Goal: Transaction & Acquisition: Purchase product/service

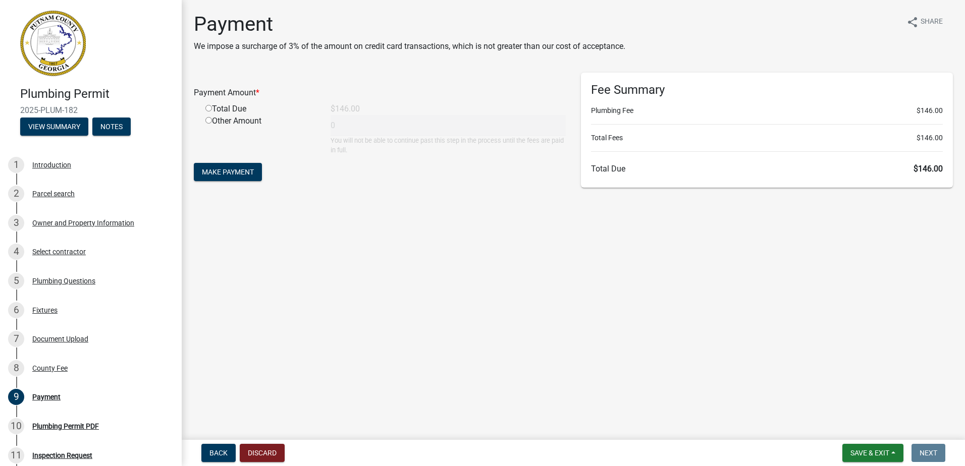
click at [207, 107] on input "radio" at bounding box center [208, 108] width 7 height 7
radio input "true"
type input "146"
click at [239, 173] on span "Make Payment" at bounding box center [228, 172] width 52 height 8
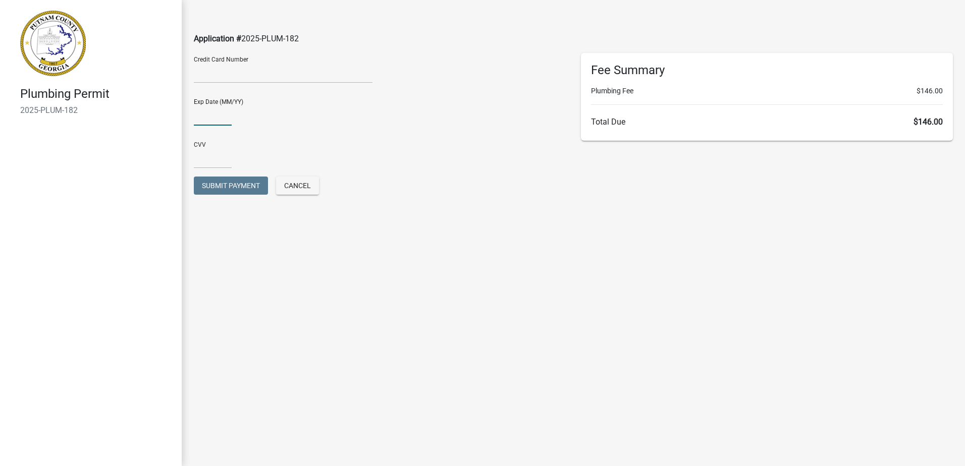
type input "03/27"
click at [213, 159] on input "text" at bounding box center [213, 158] width 38 height 21
type input "503"
drag, startPoint x: 444, startPoint y: 167, endPoint x: 436, endPoint y: 174, distance: 11.1
click at [444, 168] on div "CVV 503" at bounding box center [380, 151] width 372 height 35
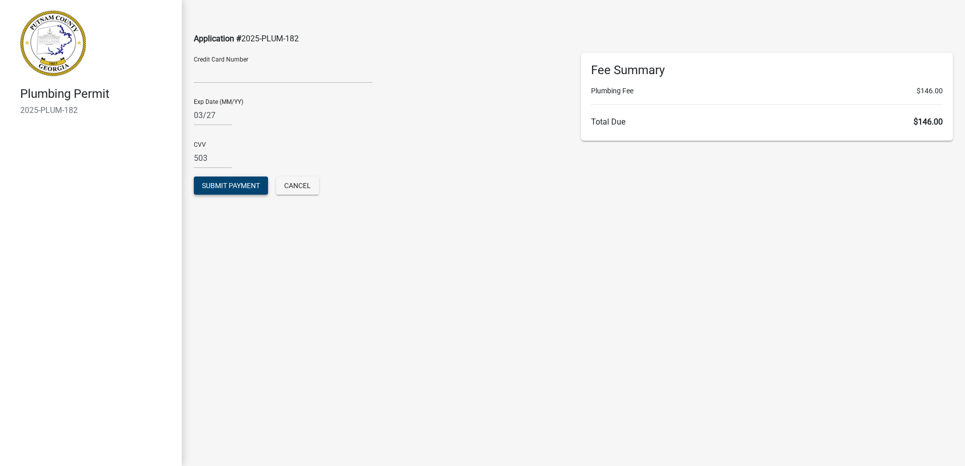
click at [240, 188] on span "Submit Payment" at bounding box center [231, 186] width 58 height 8
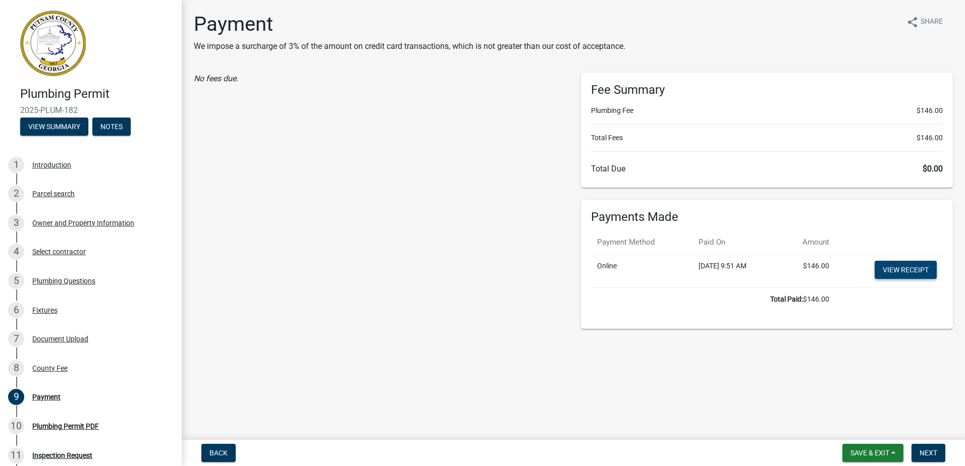
click at [906, 269] on link "View receipt" at bounding box center [906, 270] width 62 height 18
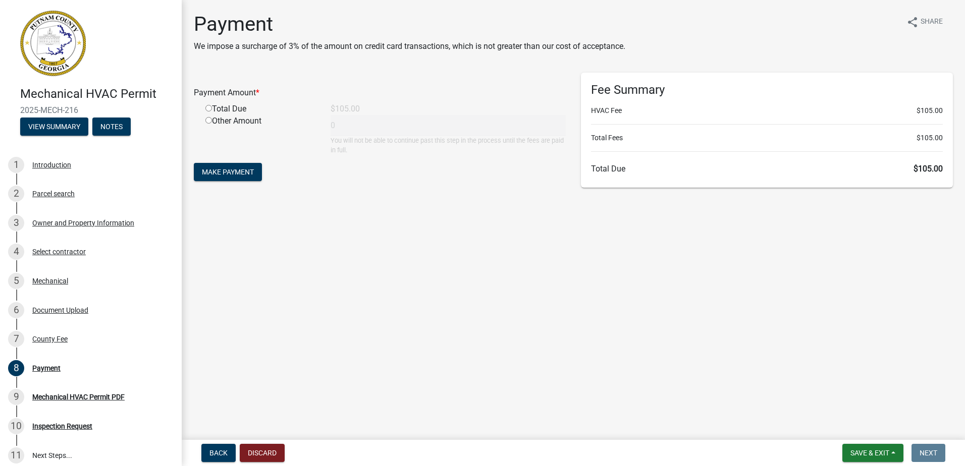
click at [211, 111] on input "radio" at bounding box center [208, 108] width 7 height 7
radio input "true"
type input "105"
click at [229, 173] on span "Make Payment" at bounding box center [228, 172] width 52 height 8
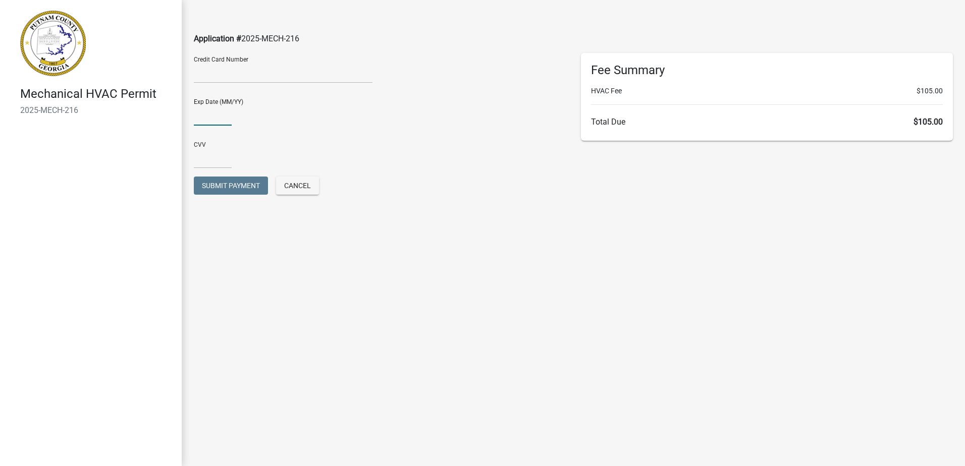
type input "03/27"
click at [204, 167] on input "text" at bounding box center [213, 158] width 38 height 21
type input "503"
click at [198, 186] on button "Submit Payment" at bounding box center [231, 186] width 74 height 18
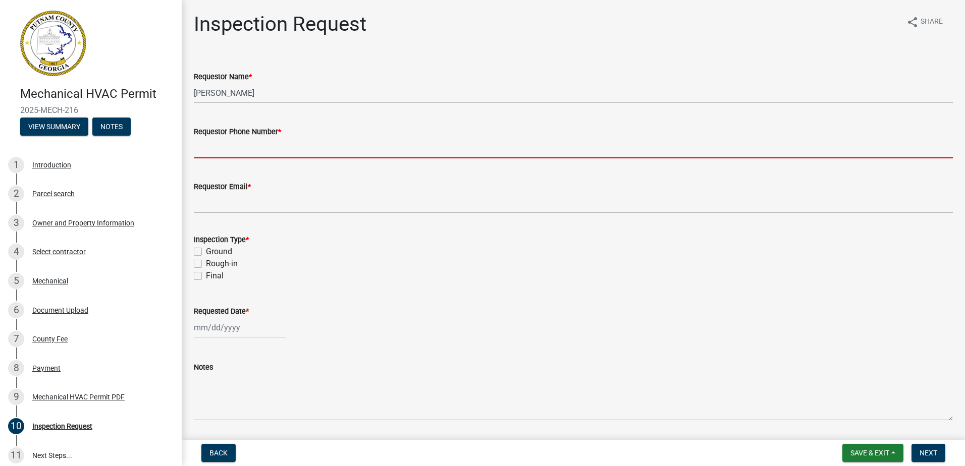
click at [230, 148] on input "Requestor Phone Number *" at bounding box center [573, 148] width 759 height 21
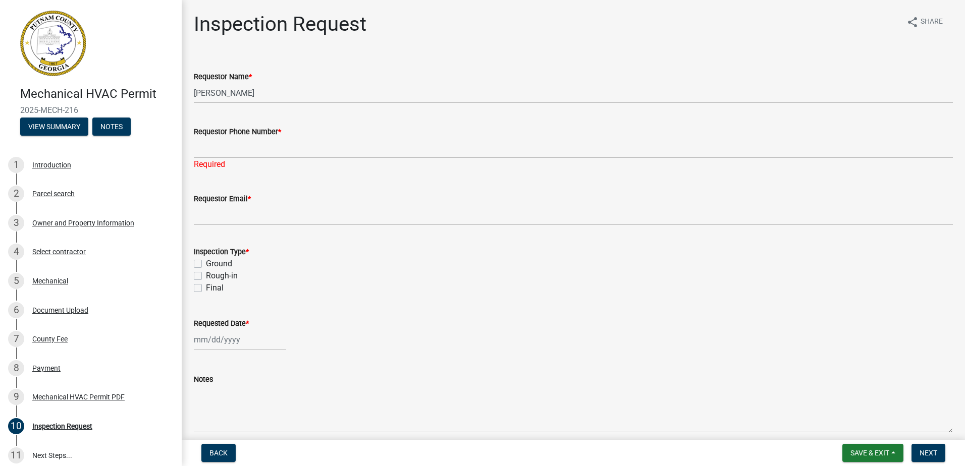
click at [301, 70] on div "Requestor Name * Justin" at bounding box center [573, 80] width 759 height 47
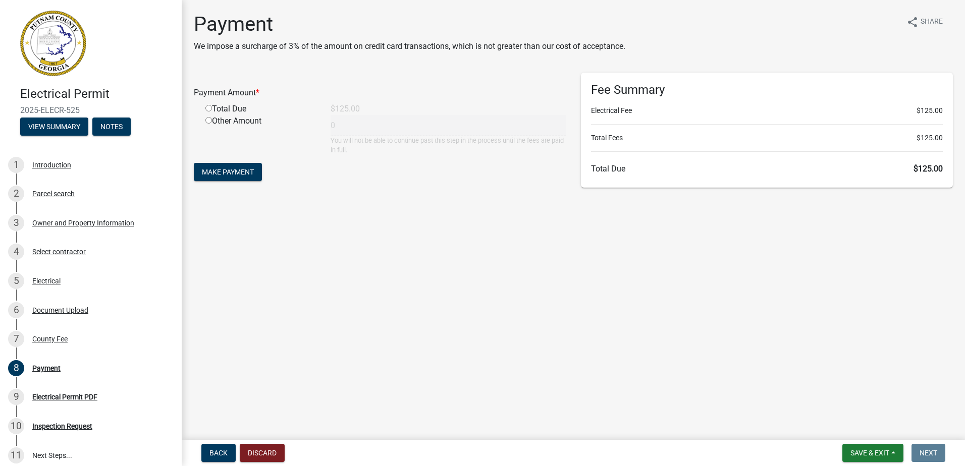
click at [208, 109] on input "radio" at bounding box center [208, 108] width 7 height 7
radio input "true"
type input "125"
click at [224, 175] on span "Make Payment" at bounding box center [228, 172] width 52 height 8
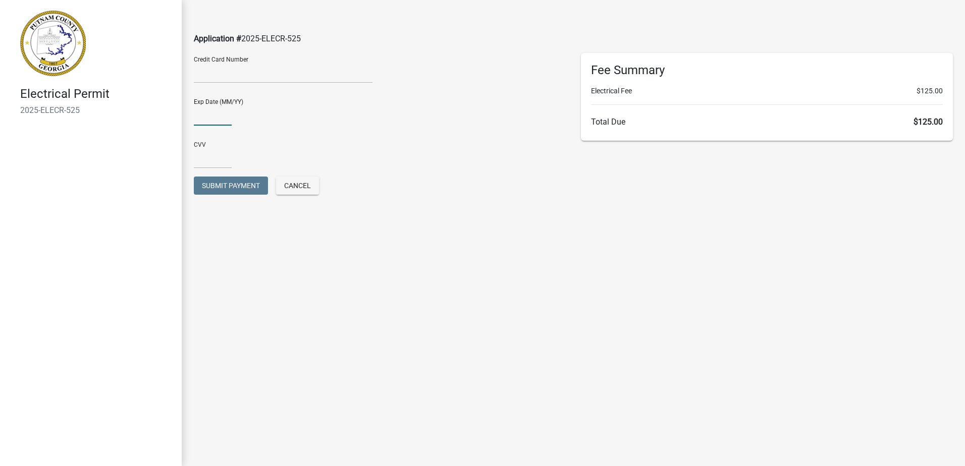
type input "03/27"
click at [221, 160] on input "text" at bounding box center [213, 158] width 38 height 21
type input "503"
click at [385, 160] on div "CVV 503" at bounding box center [380, 151] width 372 height 35
click at [229, 193] on button "Submit Payment" at bounding box center [231, 186] width 74 height 18
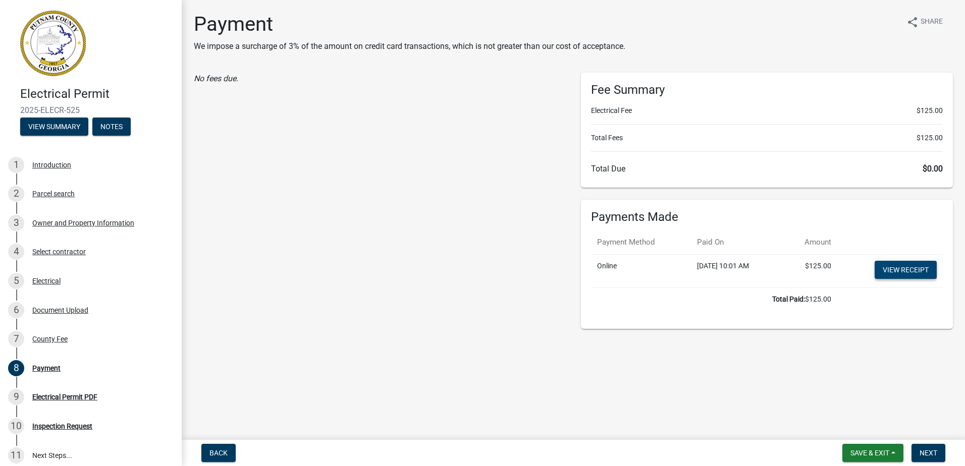
click at [904, 274] on link "View receipt" at bounding box center [906, 270] width 62 height 18
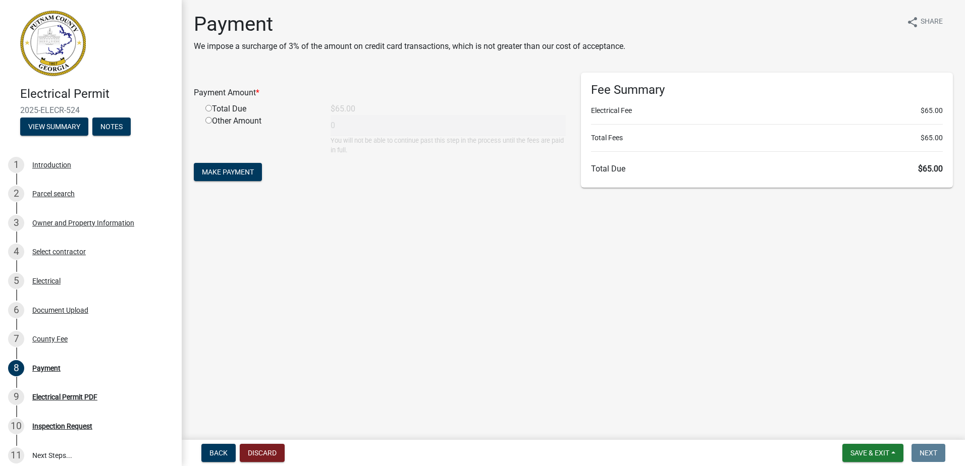
click at [209, 110] on input "radio" at bounding box center [208, 108] width 7 height 7
radio input "true"
type input "65"
click at [226, 186] on div "Payment Amount * Total Due $65.00 Other Amount 65 You will not be able to conti…" at bounding box center [379, 133] width 387 height 120
click at [230, 176] on span "Make Payment" at bounding box center [228, 172] width 52 height 8
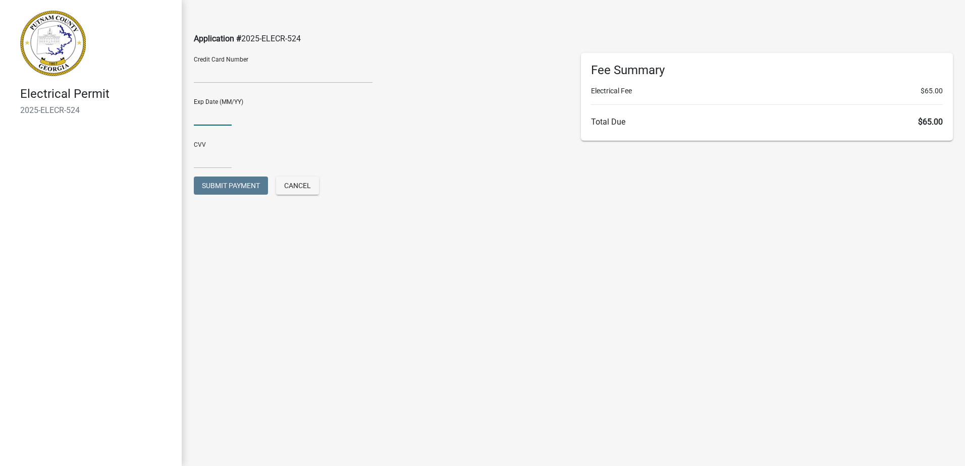
type input "03/27"
click at [217, 153] on input "text" at bounding box center [213, 158] width 38 height 21
type input "503"
click at [449, 264] on main "Application # 2025-ELECR-524 Credit Card Number Exp Date (MM/YY) 03/27 CVV 503 …" at bounding box center [573, 218] width 783 height 436
click at [212, 183] on span "Submit Payment" at bounding box center [231, 186] width 58 height 8
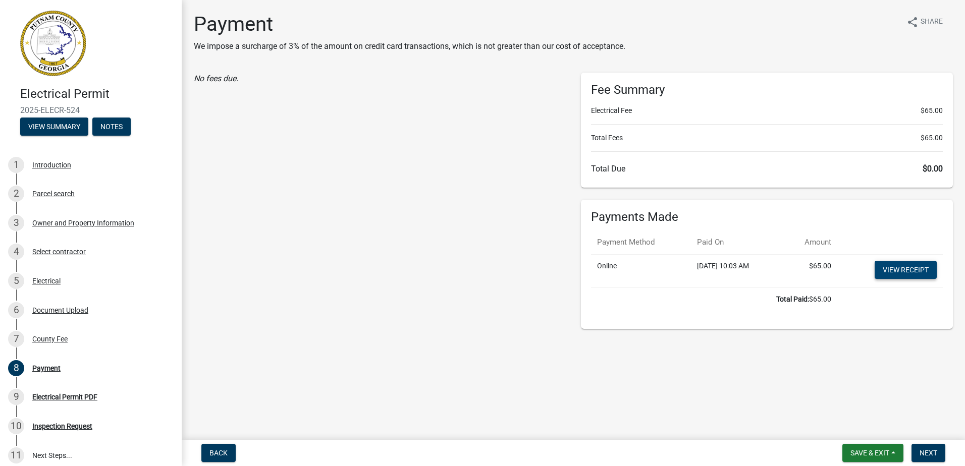
click at [913, 276] on link "View receipt" at bounding box center [906, 270] width 62 height 18
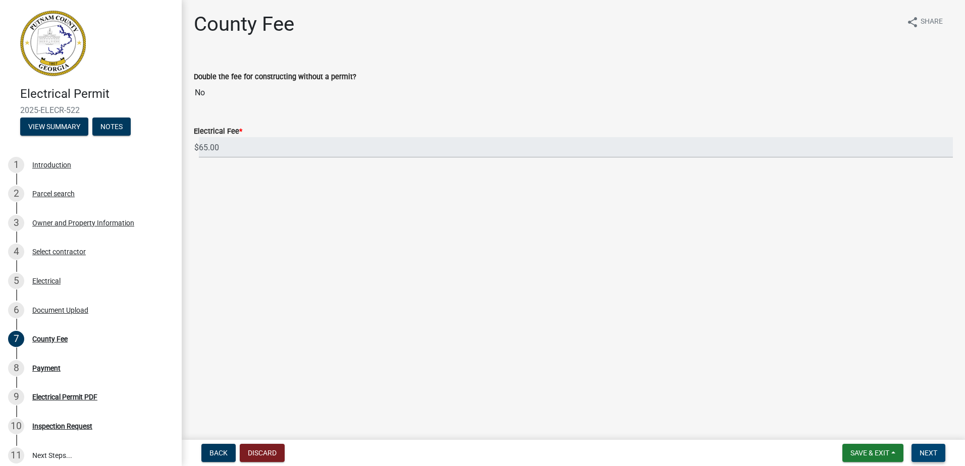
click at [944, 456] on button "Next" at bounding box center [928, 453] width 34 height 18
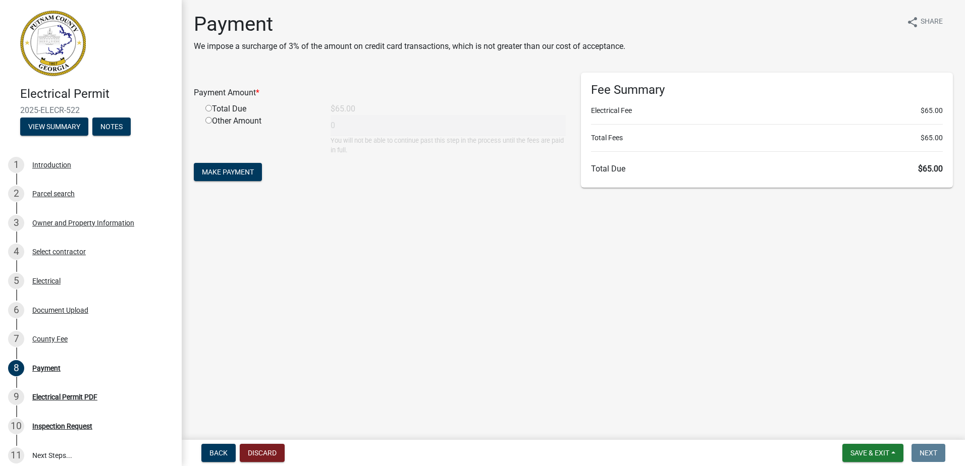
click at [208, 109] on input "radio" at bounding box center [208, 108] width 7 height 7
radio input "true"
type input "65"
click at [224, 167] on button "Make Payment" at bounding box center [228, 172] width 68 height 18
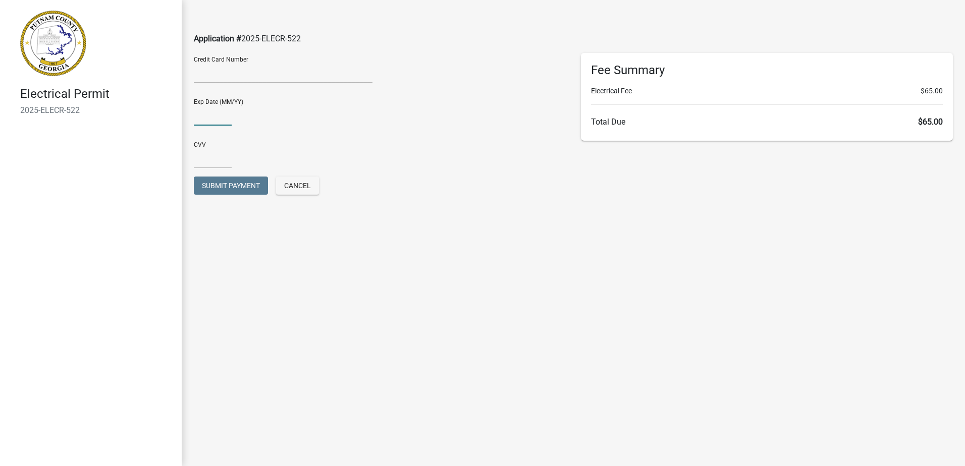
type input "03/27"
click at [233, 154] on div "CVV" at bounding box center [380, 151] width 372 height 35
click at [219, 169] on div "CVV" at bounding box center [379, 155] width 387 height 43
click at [217, 166] on input "text" at bounding box center [213, 158] width 38 height 21
type input "503"
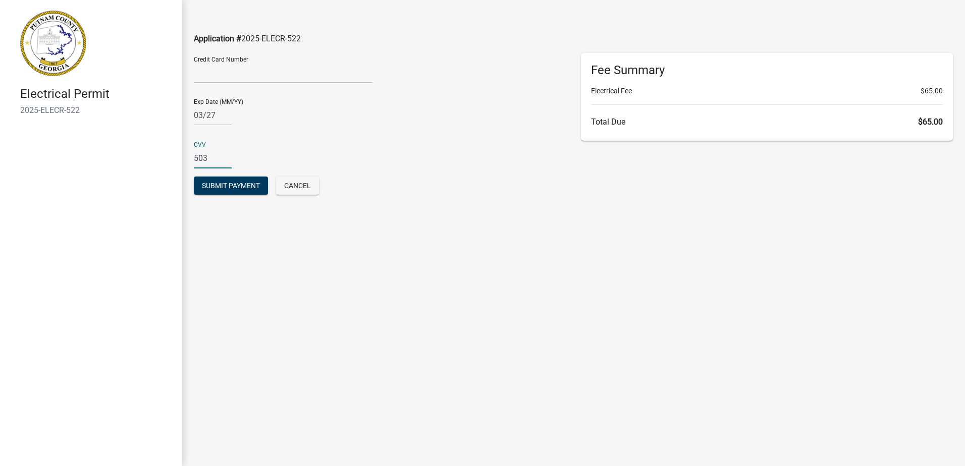
click at [331, 366] on main "Application # 2025-ELECR-522 Credit Card Number Exp Date (MM/YY) 03/27 CVV 503 …" at bounding box center [573, 218] width 783 height 436
click at [205, 186] on span "Submit Payment" at bounding box center [231, 186] width 58 height 8
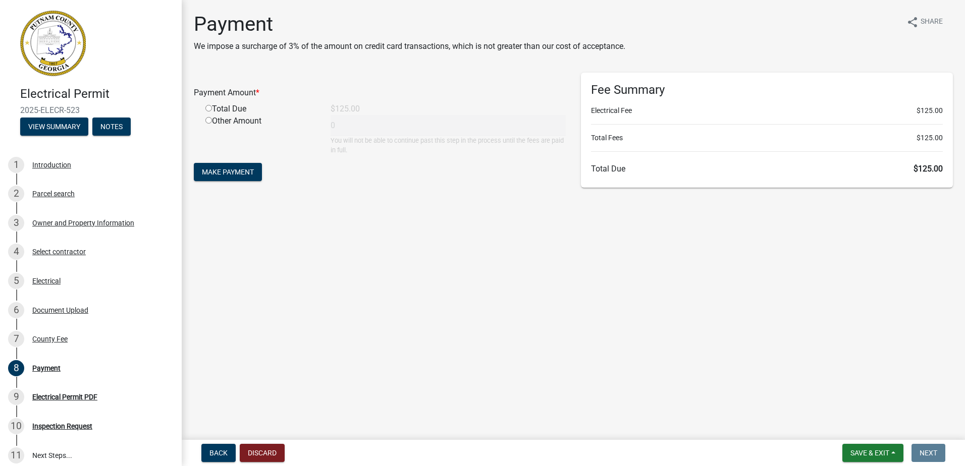
click at [206, 108] on input "radio" at bounding box center [208, 108] width 7 height 7
radio input "true"
type input "125"
click at [225, 177] on button "Make Payment" at bounding box center [228, 172] width 68 height 18
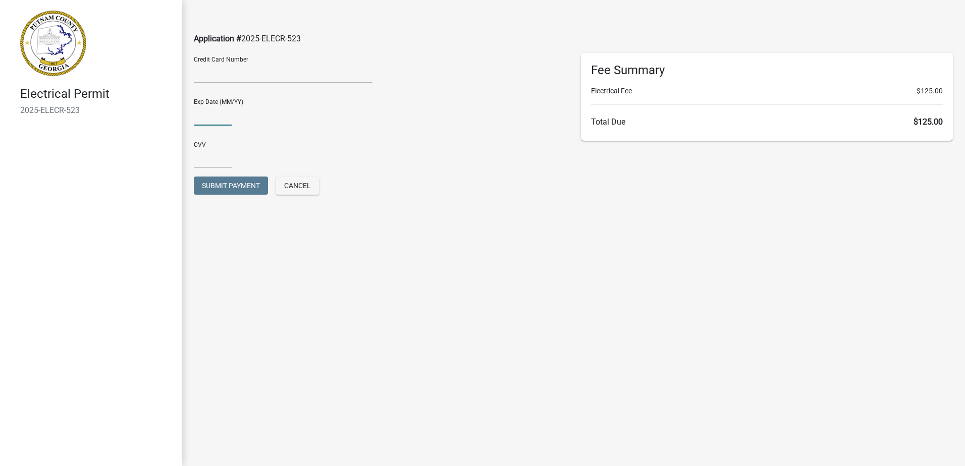
type input "03/27"
click at [215, 156] on input "text" at bounding box center [213, 158] width 38 height 21
type input "503"
drag, startPoint x: 603, startPoint y: 199, endPoint x: 537, endPoint y: 206, distance: 65.9
click at [602, 200] on div "Fee Summary Electrical Fee $125.00 Total Due $125.00" at bounding box center [766, 133] width 387 height 161
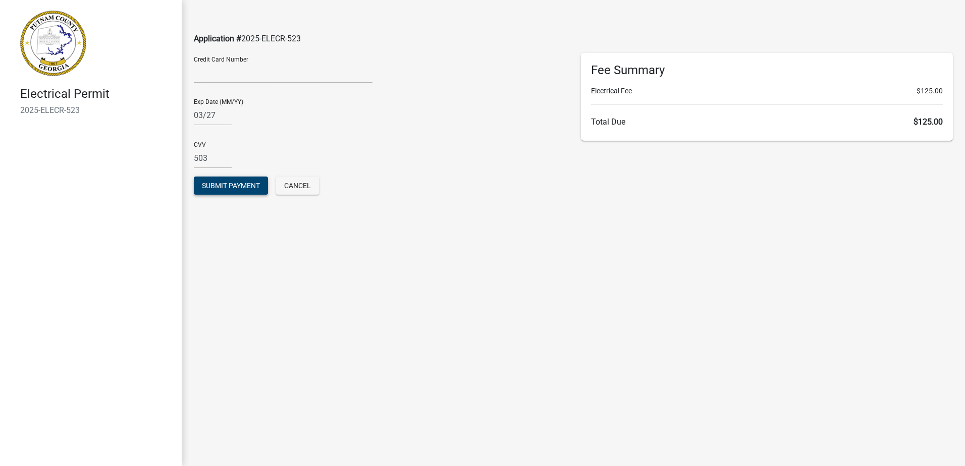
click at [229, 190] on button "Submit Payment" at bounding box center [231, 186] width 74 height 18
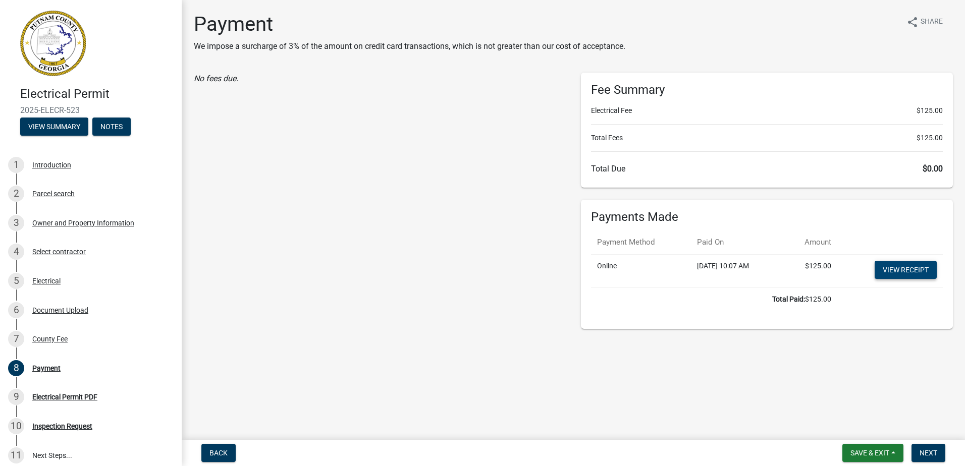
click at [886, 269] on link "View receipt" at bounding box center [906, 270] width 62 height 18
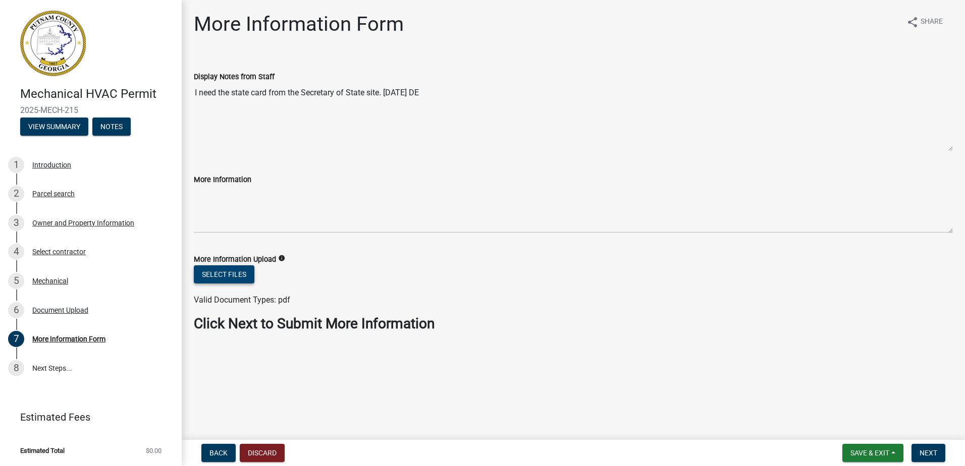
click at [241, 275] on button "Select files" at bounding box center [224, 274] width 61 height 18
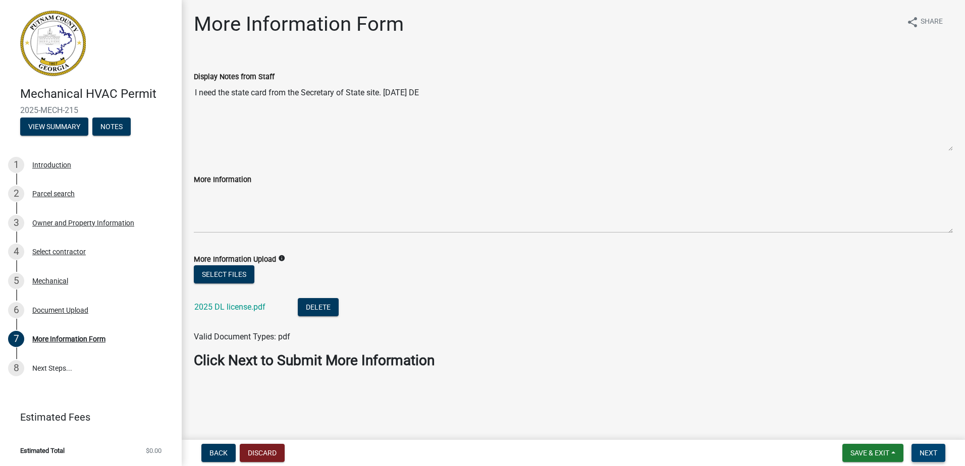
click at [928, 456] on span "Next" at bounding box center [929, 453] width 18 height 8
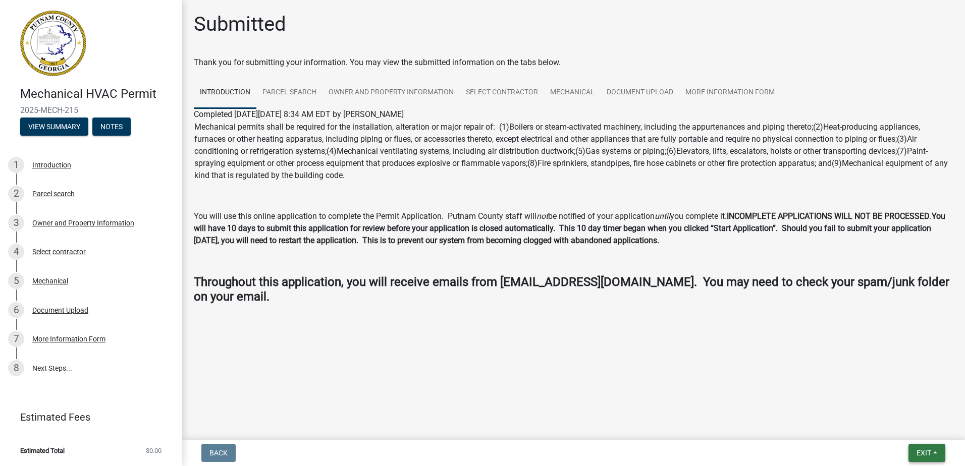
click at [929, 454] on span "Exit" at bounding box center [924, 453] width 15 height 8
click at [916, 424] on button "Save & Exit" at bounding box center [905, 427] width 81 height 24
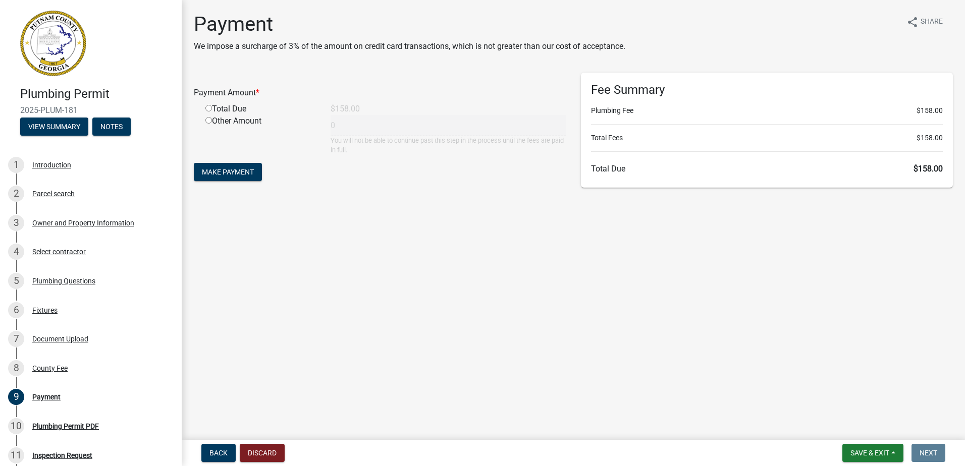
click at [207, 110] on input "radio" at bounding box center [208, 108] width 7 height 7
radio input "true"
type input "158"
click at [219, 180] on button "Make Payment" at bounding box center [228, 172] width 68 height 18
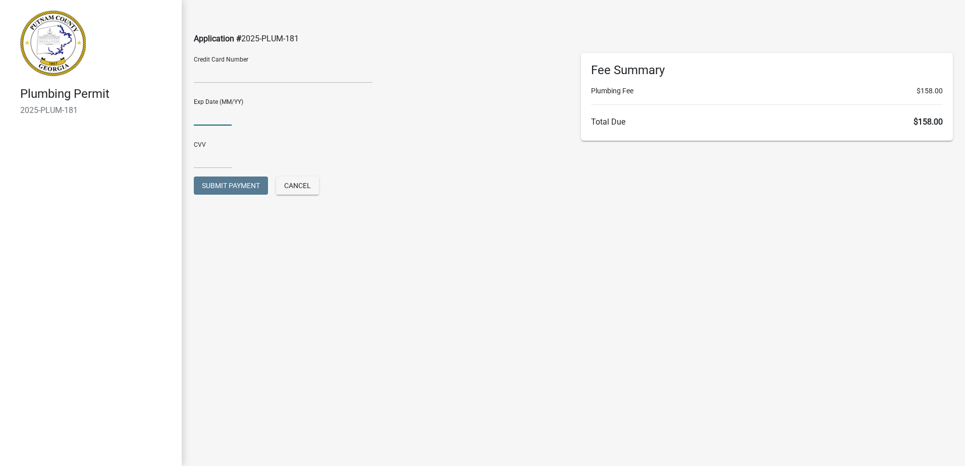
type input "03/27"
click at [213, 151] on input "text" at bounding box center [213, 158] width 38 height 21
type input "503"
click at [245, 186] on span "Submit Payment" at bounding box center [231, 186] width 58 height 8
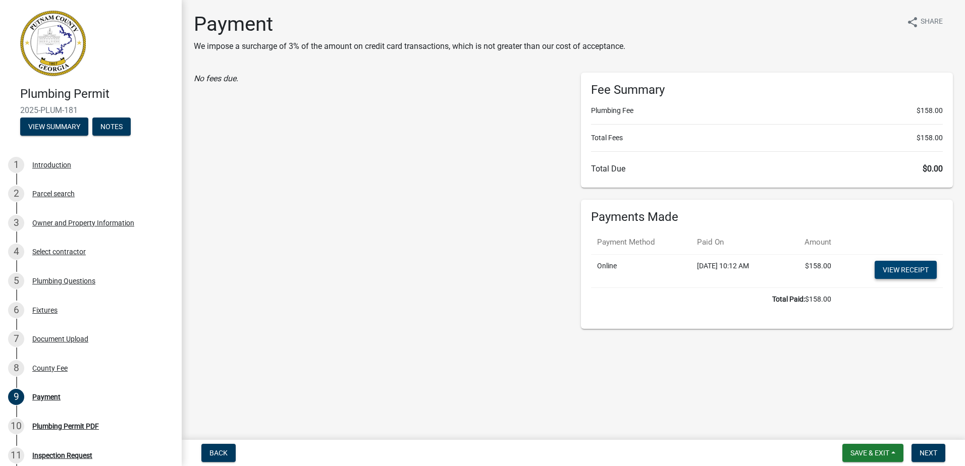
click at [906, 273] on link "View receipt" at bounding box center [906, 270] width 62 height 18
